Goal: Task Accomplishment & Management: Use online tool/utility

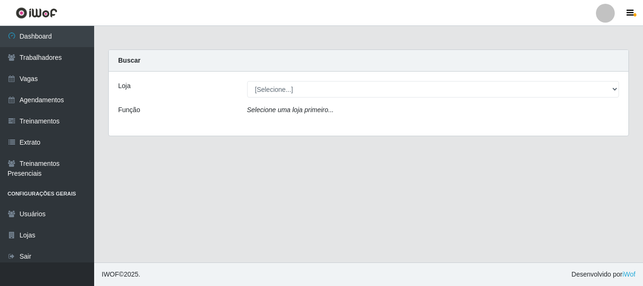
drag, startPoint x: 364, startPoint y: 98, endPoint x: 359, endPoint y: 94, distance: 6.8
click at [364, 98] on div "Loja [Selecione...] O Cestão - Bayeux Função Selecione uma loja primeiro..." at bounding box center [369, 104] width 520 height 64
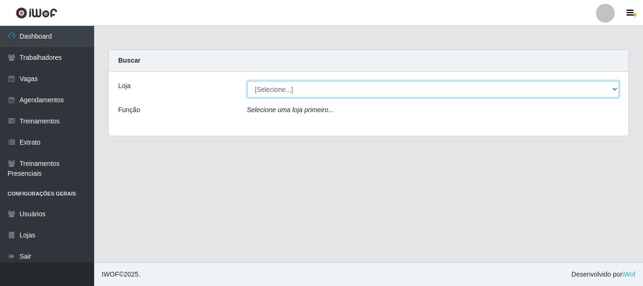
click at [359, 91] on select "[Selecione...] O Cestão - [GEOGRAPHIC_DATA]" at bounding box center [433, 89] width 372 height 16
click at [247, 81] on select "[Selecione...] O Cestão - [GEOGRAPHIC_DATA]" at bounding box center [433, 89] width 372 height 16
click at [520, 84] on select "[Selecione...] O Cestão - [GEOGRAPHIC_DATA]" at bounding box center [433, 89] width 372 height 16
select select "238"
click at [247, 81] on select "[Selecione...] O Cestão - [GEOGRAPHIC_DATA]" at bounding box center [433, 89] width 372 height 16
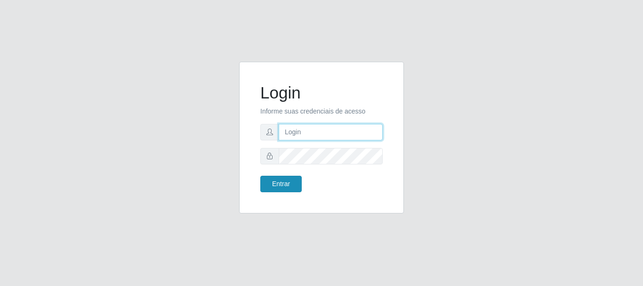
type input "[PERSON_NAME]"
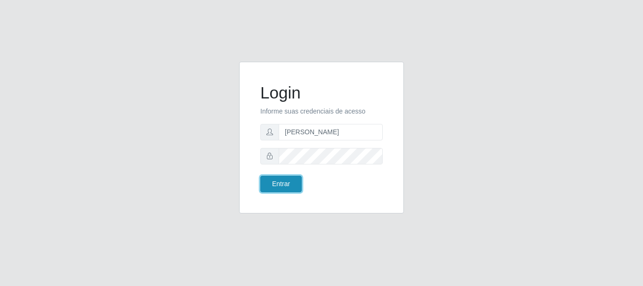
click at [278, 187] on button "Entrar" at bounding box center [280, 184] width 41 height 16
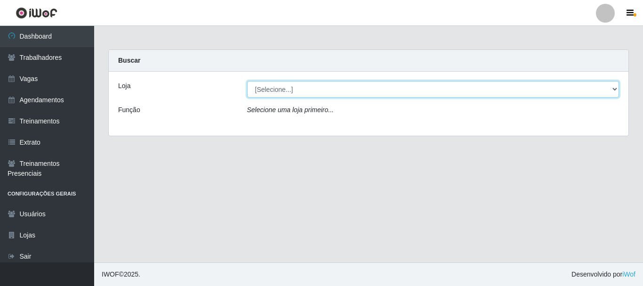
click at [300, 83] on select "[Selecione...] O Cestão - [GEOGRAPHIC_DATA]" at bounding box center [433, 89] width 372 height 16
select select "238"
click at [247, 81] on select "[Selecione...] O Cestão - [GEOGRAPHIC_DATA]" at bounding box center [433, 89] width 372 height 16
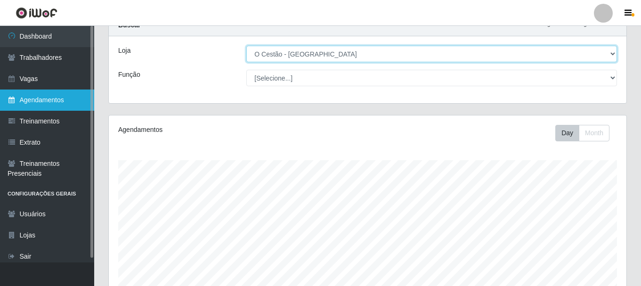
scroll to position [25, 0]
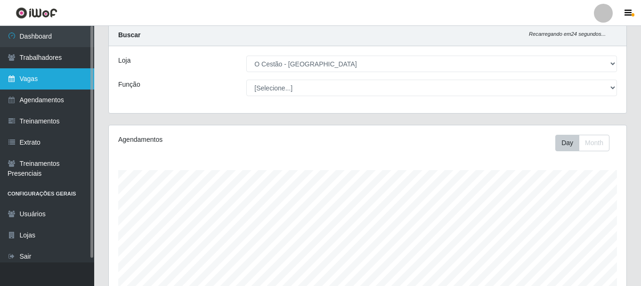
click at [40, 75] on link "Vagas" at bounding box center [47, 78] width 94 height 21
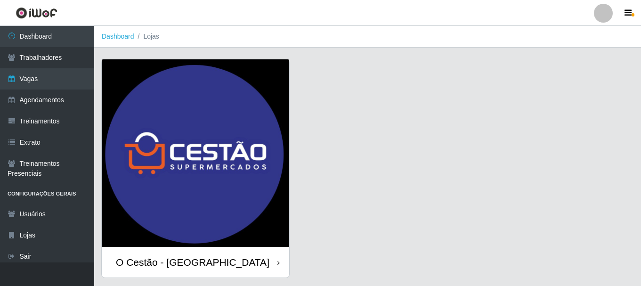
click at [214, 264] on div "O Cestão - [GEOGRAPHIC_DATA]" at bounding box center [195, 262] width 187 height 31
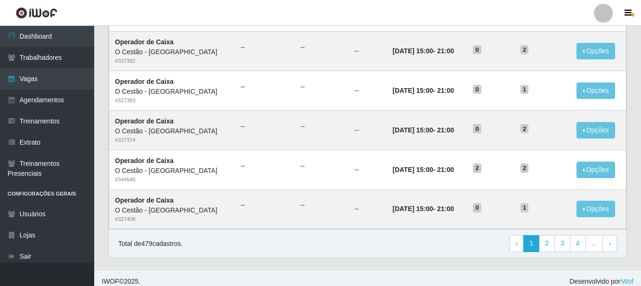
scroll to position [512, 0]
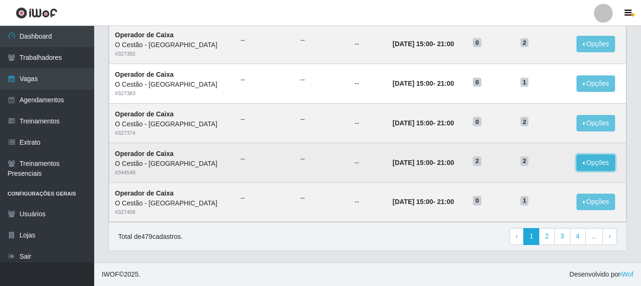
click at [591, 169] on button "Opções" at bounding box center [595, 162] width 39 height 16
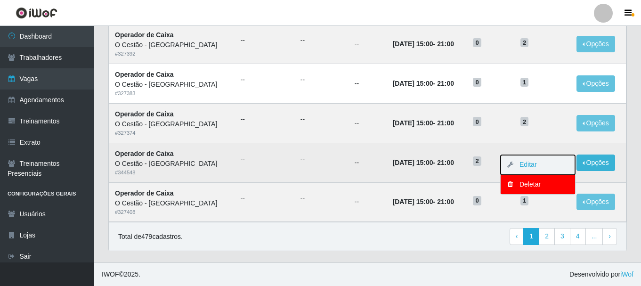
click at [556, 165] on button "Editar" at bounding box center [538, 165] width 74 height 20
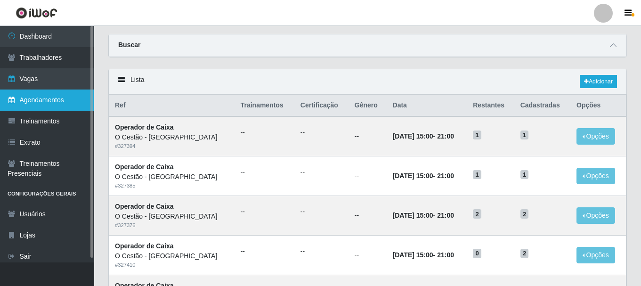
scroll to position [0, 0]
